Goal: Check status: Check status

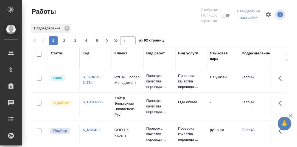
click at [90, 101] on link "S_Haier-822" at bounding box center [93, 102] width 21 height 4
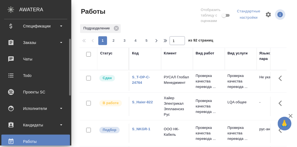
scroll to position [16, 0]
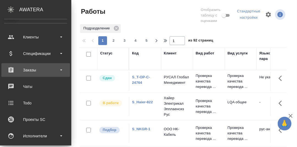
click at [31, 70] on div "Заказы" at bounding box center [35, 70] width 63 height 8
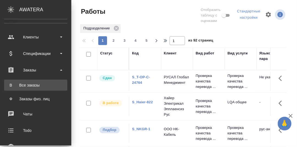
click at [27, 85] on div "Все заказы" at bounding box center [36, 84] width 58 height 5
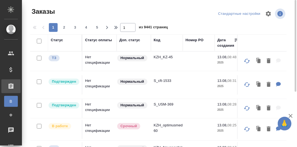
click at [157, 39] on div "Код" at bounding box center [157, 39] width 7 height 5
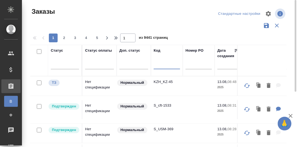
click at [158, 67] on input "text" at bounding box center [167, 65] width 26 height 7
paste input "KRL_CITIKOPTER-13"
type input "KRL_CITIKOPTER-13"
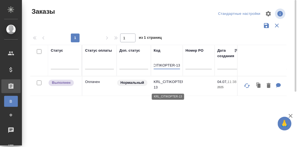
click at [169, 82] on p "KRL_CITIKOPTER-13" at bounding box center [167, 84] width 26 height 11
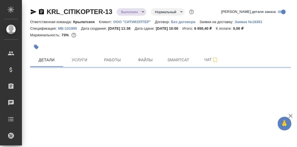
select select "RU"
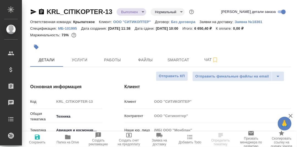
type textarea "x"
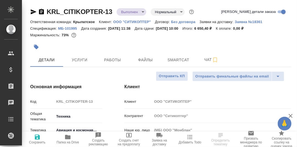
type textarea "x"
click at [116, 61] on span "Работы" at bounding box center [112, 60] width 26 height 7
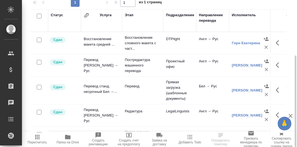
scroll to position [7, 0]
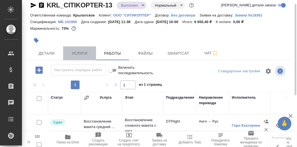
drag, startPoint x: 82, startPoint y: 52, endPoint x: 185, endPoint y: 52, distance: 102.8
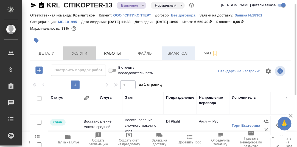
click at [83, 52] on span "Услуги" at bounding box center [80, 53] width 26 height 7
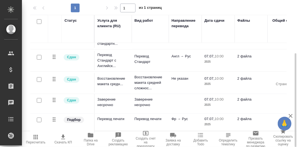
scroll to position [19, 0]
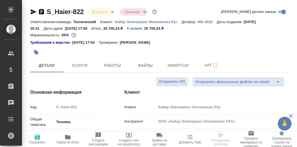
select select "RU"
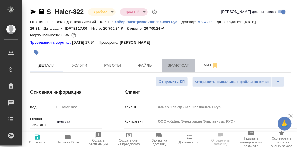
drag, startPoint x: 178, startPoint y: 67, endPoint x: 191, endPoint y: 69, distance: 13.4
click at [178, 67] on span "Smartcat" at bounding box center [178, 65] width 26 height 7
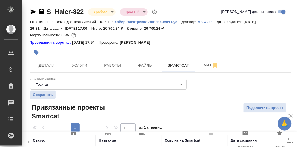
scroll to position [56, 0]
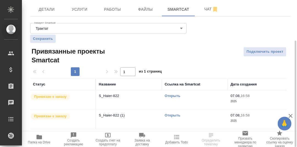
click at [171, 95] on link "Открыть" at bounding box center [173, 96] width 16 height 4
click at [38, 138] on icon "button" at bounding box center [39, 137] width 5 height 4
